Goal: Task Accomplishment & Management: Complete application form

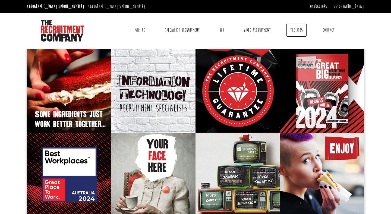
click at [296, 31] on link "The Jobs" at bounding box center [296, 30] width 21 height 14
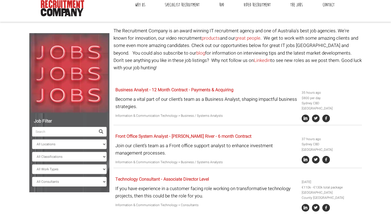
scroll to position [26, 0]
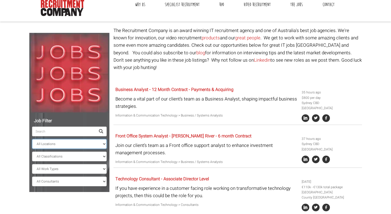
click at [87, 141] on select "All Locations Sydney Melbourne Ireland Sydney CBD Parramatta Circular Quay Nort…" at bounding box center [69, 144] width 75 height 10
select select "[GEOGRAPHIC_DATA]"
click at [32, 139] on select "All Locations Sydney Melbourne Ireland Sydney CBD Parramatta Circular Quay Nort…" at bounding box center [69, 144] width 75 height 10
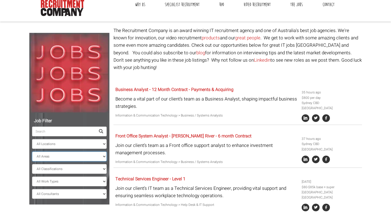
click at [88, 156] on select "All Areas New South Wales" at bounding box center [69, 157] width 75 height 10
click at [54, 168] on select "All Classifications Banking & Financial Services Information & Communication Te…" at bounding box center [69, 169] width 75 height 10
click at [45, 181] on select "All Work Types Full Time Part Time Casual Contract / Temp" at bounding box center [69, 182] width 75 height 10
select select "Full Time"
click at [32, 177] on select "All Work Types Full Time Part Time Casual Contract / Temp" at bounding box center [69, 182] width 75 height 10
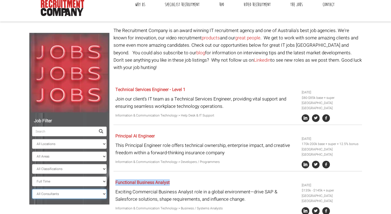
click at [52, 194] on select "All Consultants Adam - Infrastructure, Cloud & DevOps, Contract Amanda - Infras…" at bounding box center [69, 194] width 75 height 10
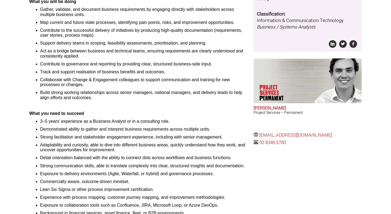
scroll to position [131, 0]
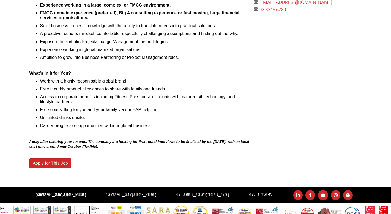
scroll to position [263, 0]
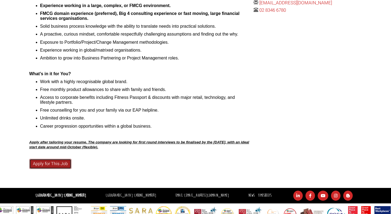
click at [56, 164] on link "Apply for This Job" at bounding box center [50, 164] width 42 height 10
